Goal: Task Accomplishment & Management: Manage account settings

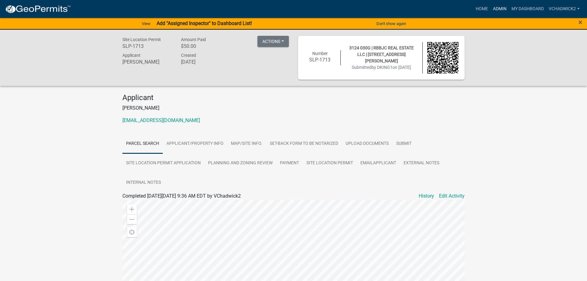
click at [503, 10] on link "Admin" at bounding box center [500, 9] width 19 height 12
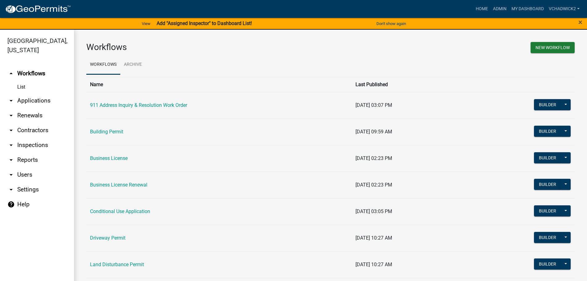
click at [35, 100] on link "arrow_drop_down Applications" at bounding box center [37, 100] width 74 height 15
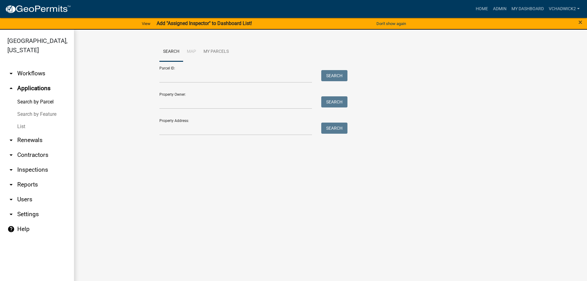
click at [24, 126] on link "List" at bounding box center [37, 126] width 74 height 12
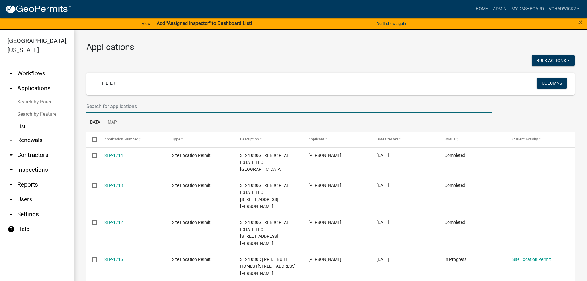
click at [146, 100] on input "text" at bounding box center [289, 106] width 406 height 13
type input "d"
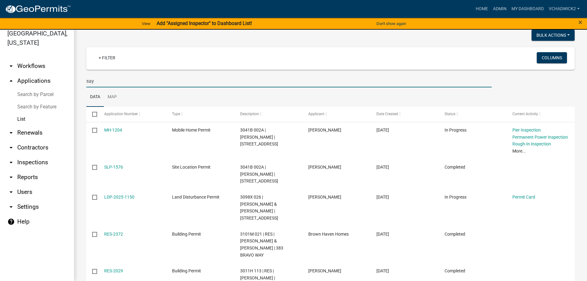
scroll to position [229, 0]
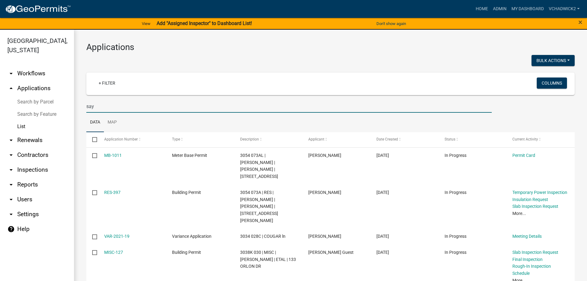
click at [101, 109] on input "say" at bounding box center [289, 106] width 406 height 13
type input "s"
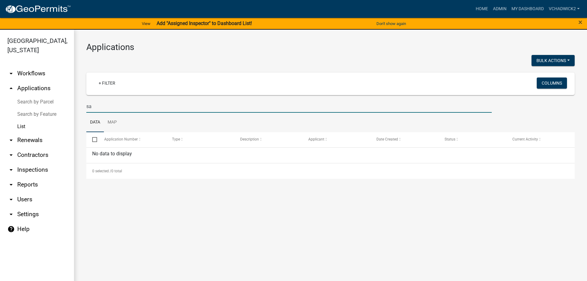
type input "s"
